Goal: Information Seeking & Learning: Learn about a topic

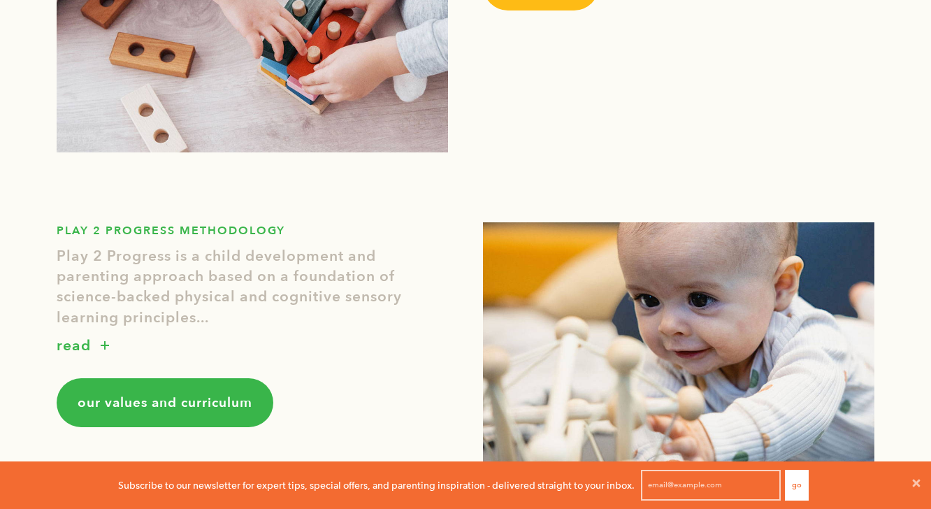
scroll to position [730, 0]
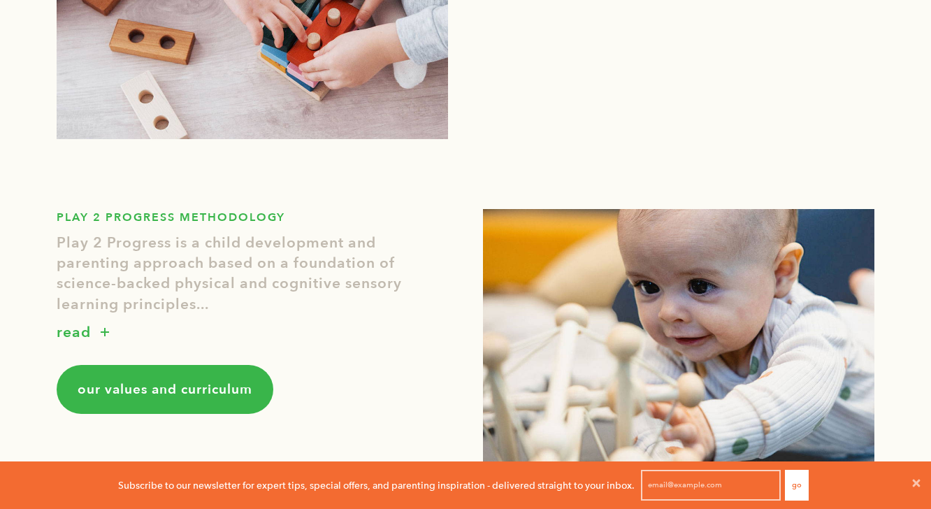
click at [84, 333] on p "read" at bounding box center [74, 333] width 34 height 22
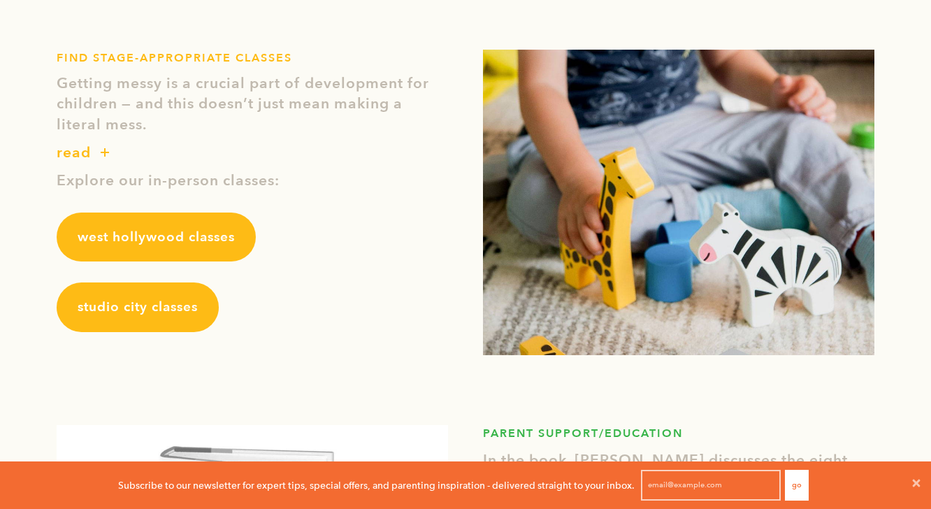
scroll to position [1635, 0]
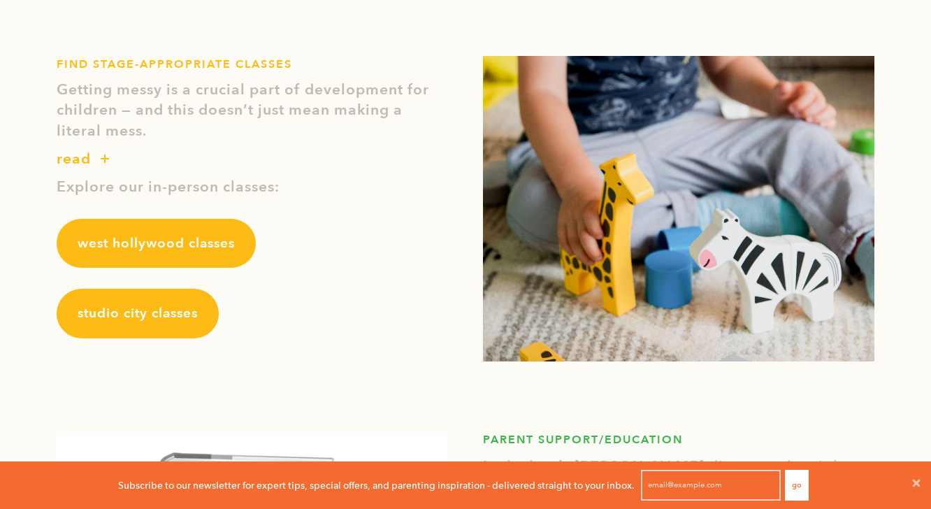
click at [172, 318] on span "studio city classes" at bounding box center [138, 313] width 120 height 18
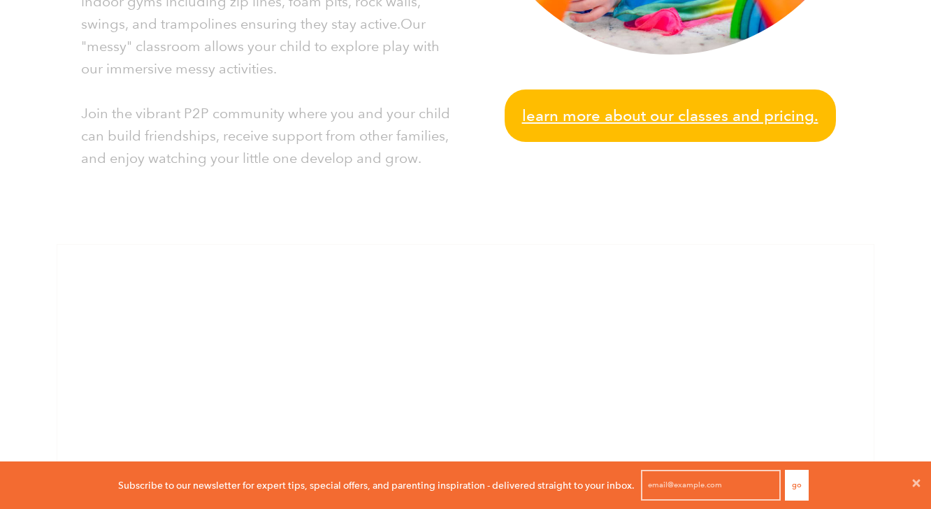
scroll to position [684, 0]
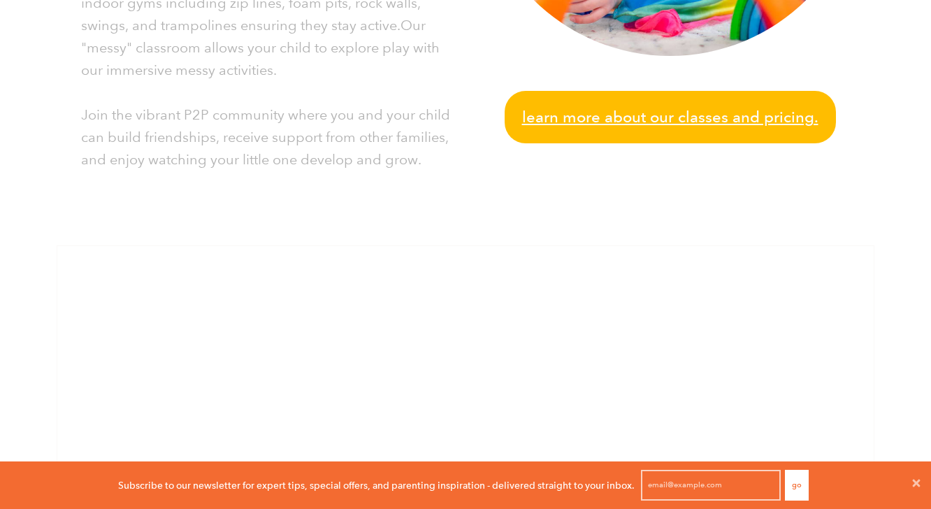
click at [630, 122] on span "Learn more about our classes and pricing." at bounding box center [670, 117] width 296 height 24
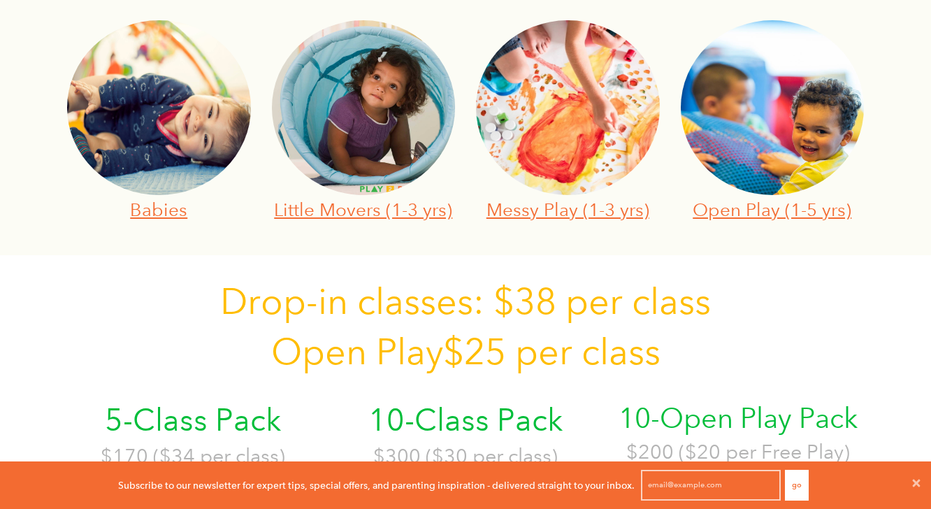
scroll to position [533, 0]
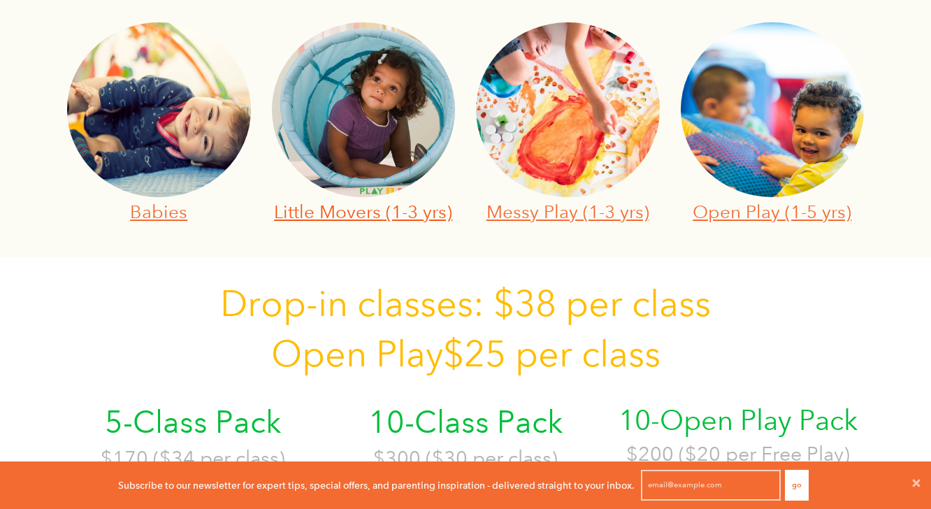
click at [324, 217] on link "Little Movers (1-3 yrs)" at bounding box center [363, 212] width 178 height 22
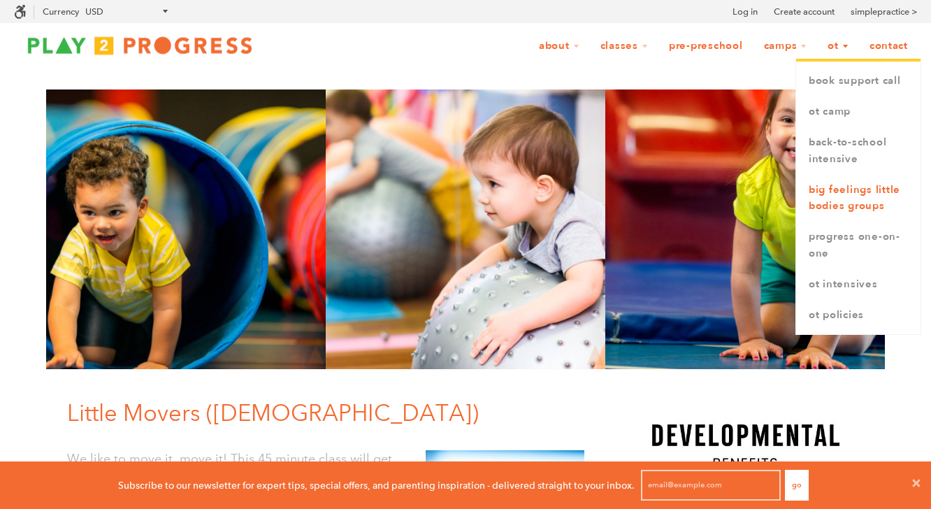
click at [852, 203] on link "Big Feelings Little Bodies Groups" at bounding box center [858, 199] width 124 height 48
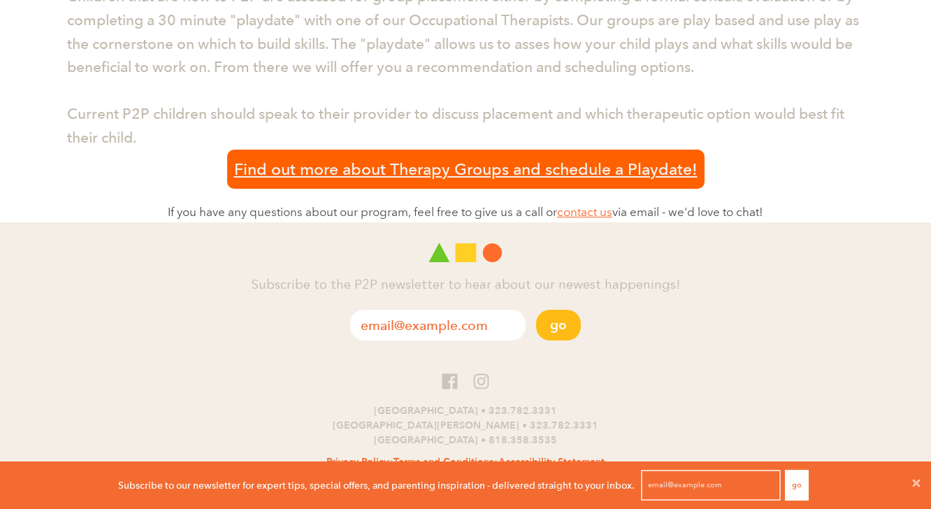
scroll to position [1306, 0]
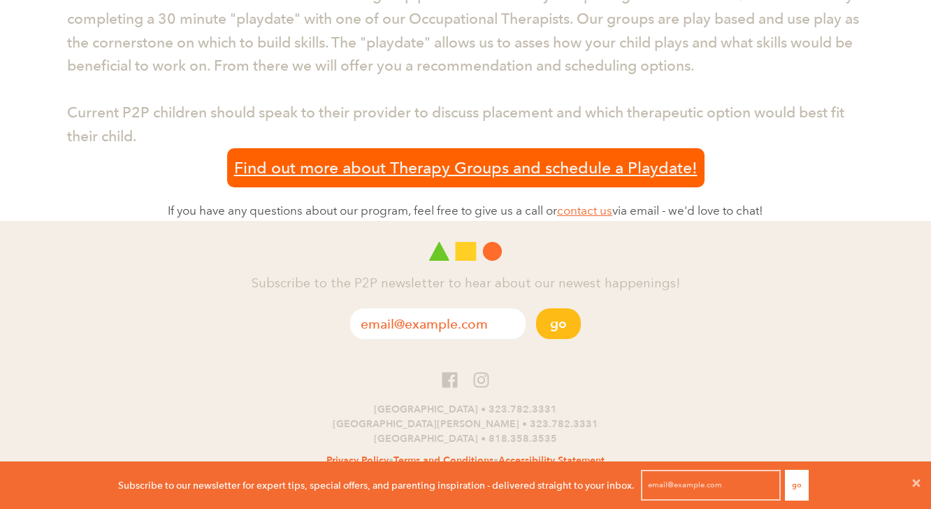
click at [289, 169] on span "Find out more about Therapy Groups and schedule a Playdate!" at bounding box center [465, 168] width 463 height 26
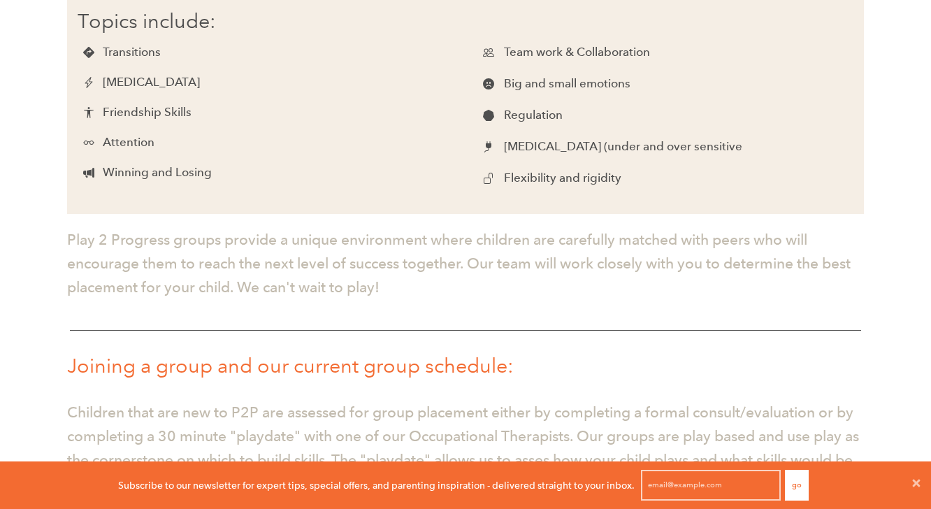
scroll to position [0, 0]
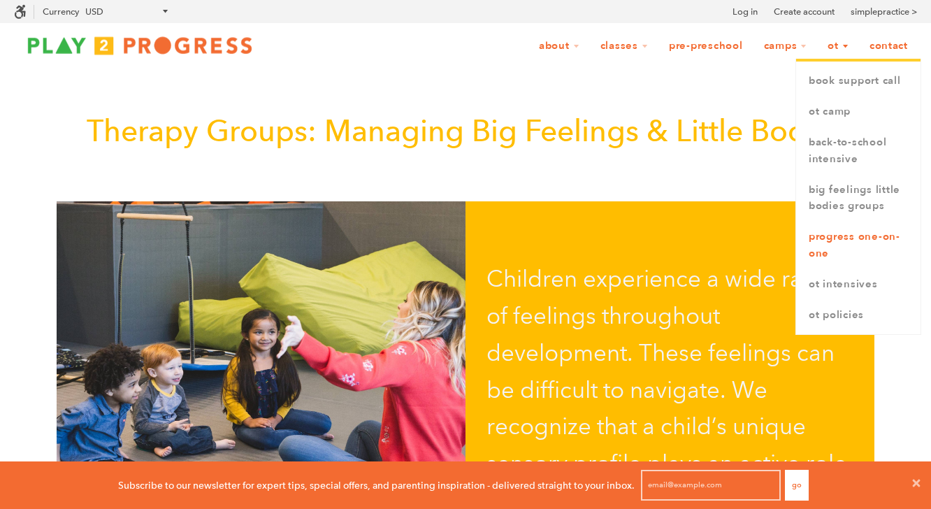
click at [848, 243] on link "Progress One-on-One" at bounding box center [858, 246] width 124 height 48
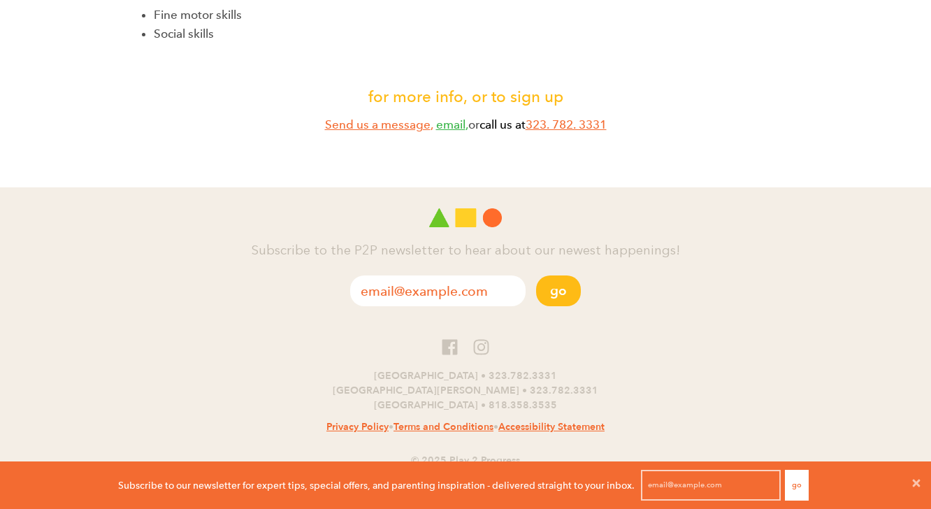
scroll to position [360, 0]
